Goal: Information Seeking & Learning: Learn about a topic

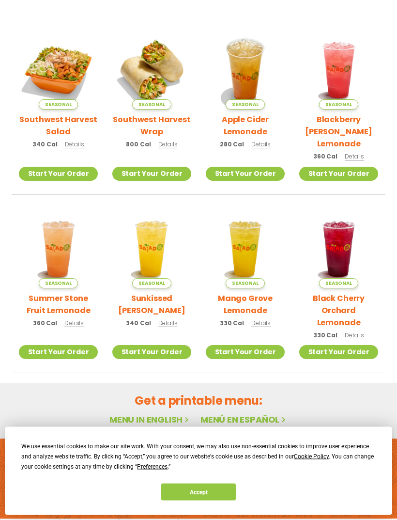
scroll to position [222, 0]
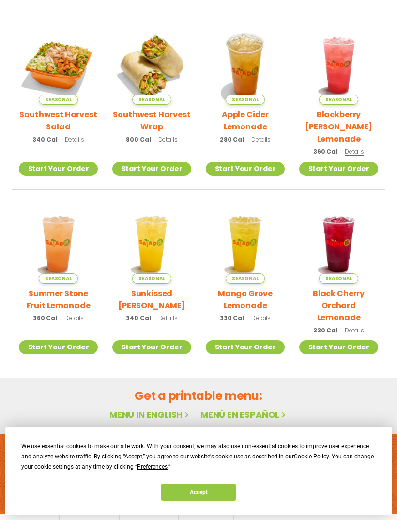
click at [203, 500] on button "Accept" at bounding box center [198, 491] width 75 height 17
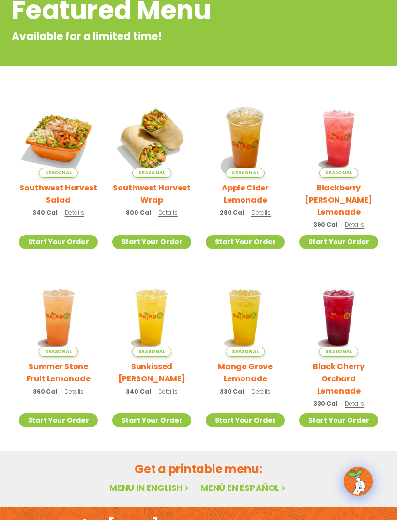
scroll to position [0, 0]
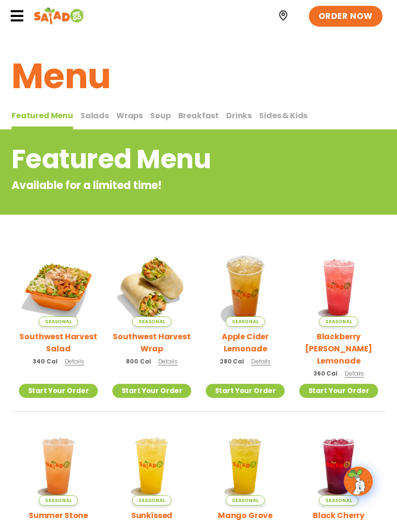
click at [93, 109] on button "Salads Salads" at bounding box center [94, 119] width 29 height 20
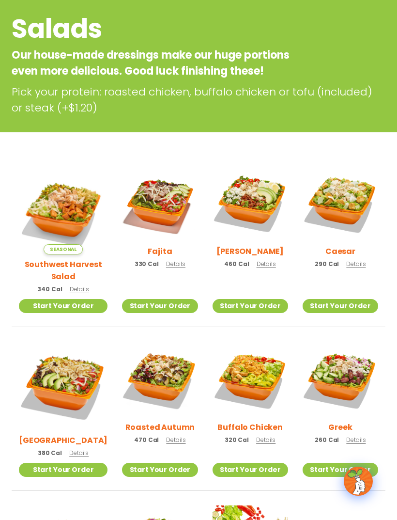
scroll to position [129, 0]
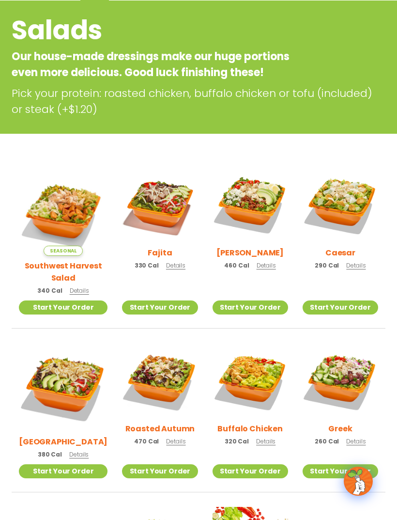
click at [11, 332] on div "Seasonal Southwest Harvest Salad 340 Cal Details Start Your Order Seasonal Star…" at bounding box center [198, 412] width 397 height 490
click at [23, 147] on section "Salads Our house-made dressings make our huge portions even more delicious. Goo…" at bounding box center [198, 328] width 397 height 656
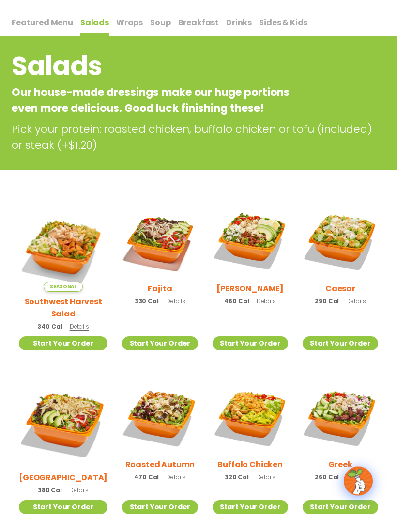
scroll to position [92, 0]
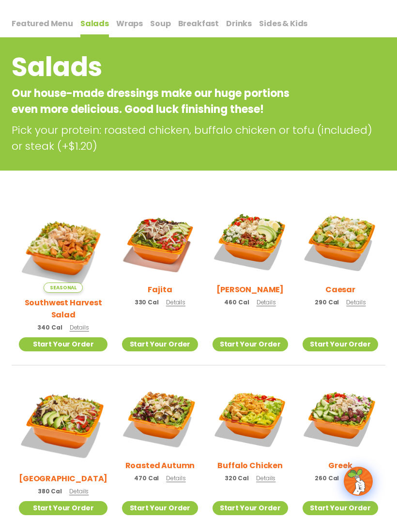
click at [39, 245] on img at bounding box center [63, 247] width 89 height 89
click at [247, 237] on img at bounding box center [251, 241] width 76 height 76
click at [142, 405] on img at bounding box center [160, 418] width 76 height 76
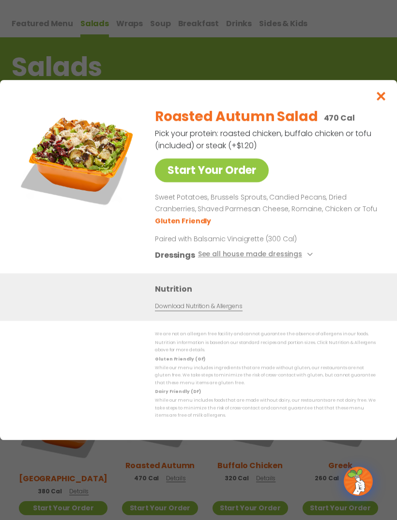
click at [301, 261] on button "See all house made dressings" at bounding box center [257, 255] width 118 height 12
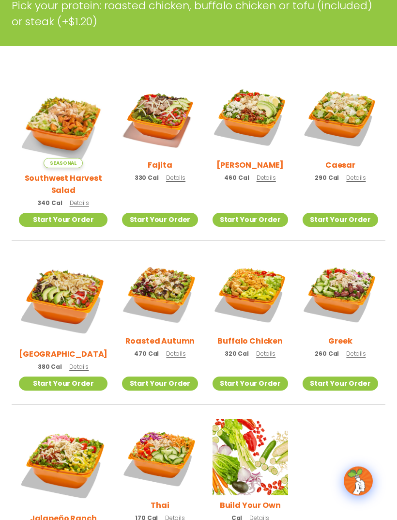
scroll to position [216, 0]
click at [143, 456] on img at bounding box center [160, 457] width 76 height 76
click at [252, 123] on img at bounding box center [251, 117] width 76 height 76
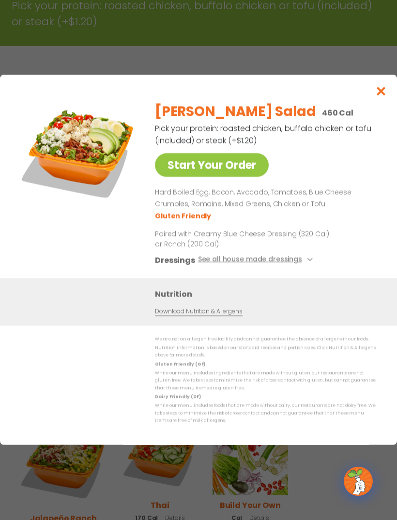
click at [299, 266] on button "See all house made dressings" at bounding box center [257, 260] width 118 height 12
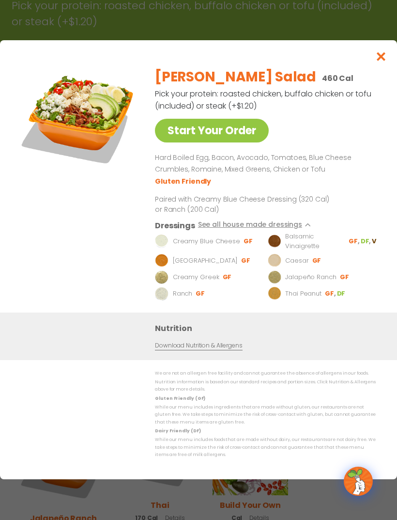
scroll to position [207, 0]
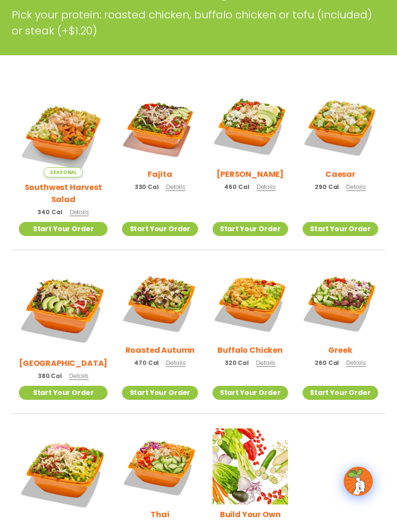
click at [385, 68] on section "Salads Our house-made dressings make our huge portions even more delicious. Goo…" at bounding box center [198, 250] width 397 height 656
click at [245, 455] on img at bounding box center [251, 466] width 76 height 76
click at [155, 291] on img at bounding box center [160, 302] width 76 height 76
click at [53, 131] on img at bounding box center [63, 132] width 89 height 89
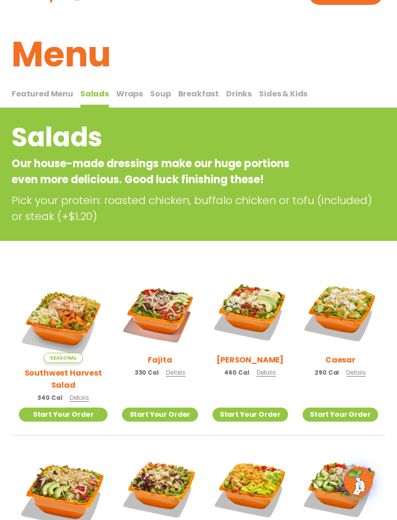
scroll to position [21, 0]
click at [118, 94] on span "Wraps" at bounding box center [129, 94] width 27 height 11
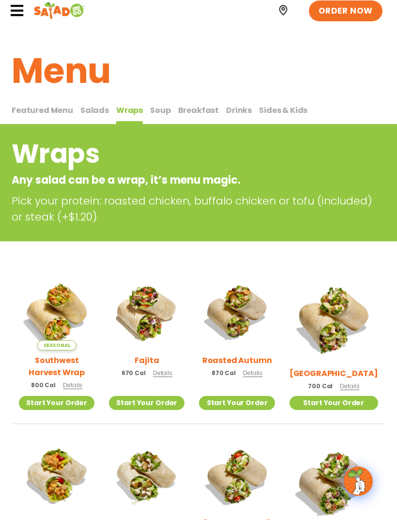
scroll to position [6, 0]
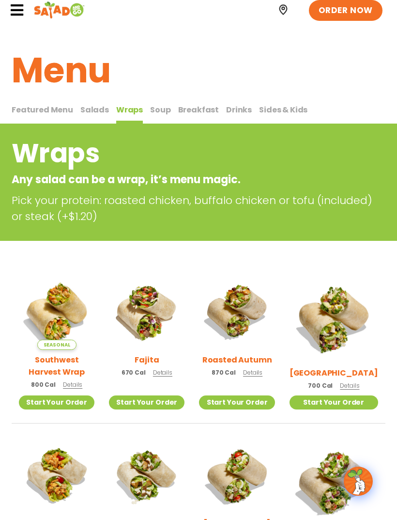
click at [35, 115] on span "Featured Menu" at bounding box center [42, 109] width 61 height 11
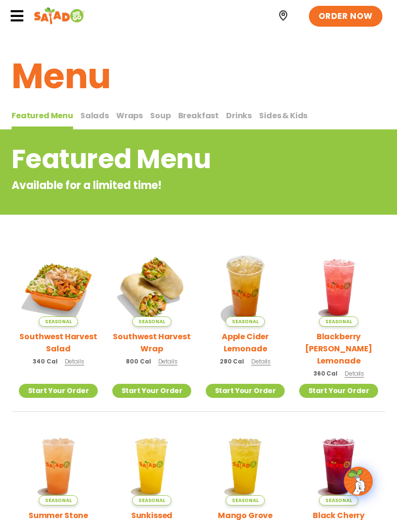
click at [154, 111] on span "Soup" at bounding box center [160, 115] width 20 height 11
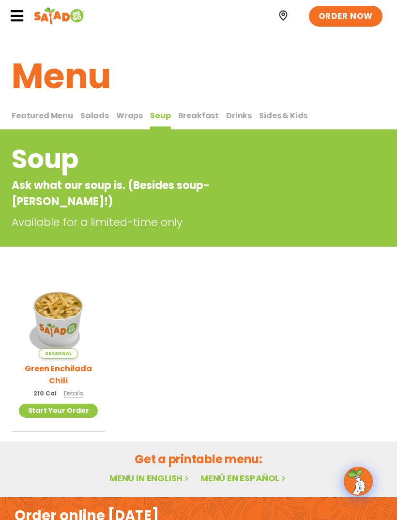
click at [92, 112] on span "Salads" at bounding box center [94, 115] width 29 height 11
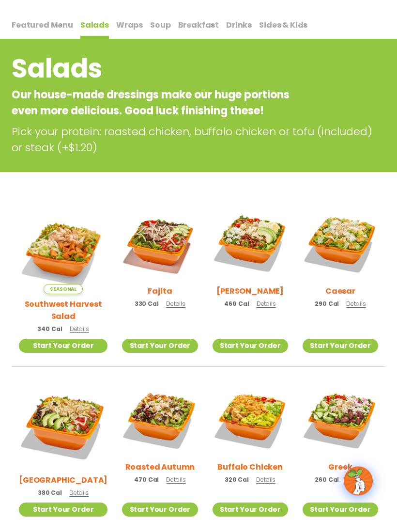
scroll to position [92, 0]
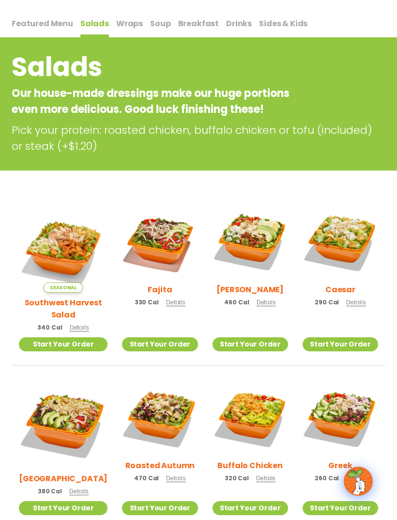
click at [351, 417] on img at bounding box center [341, 418] width 76 height 76
